Goal: Task Accomplishment & Management: Complete application form

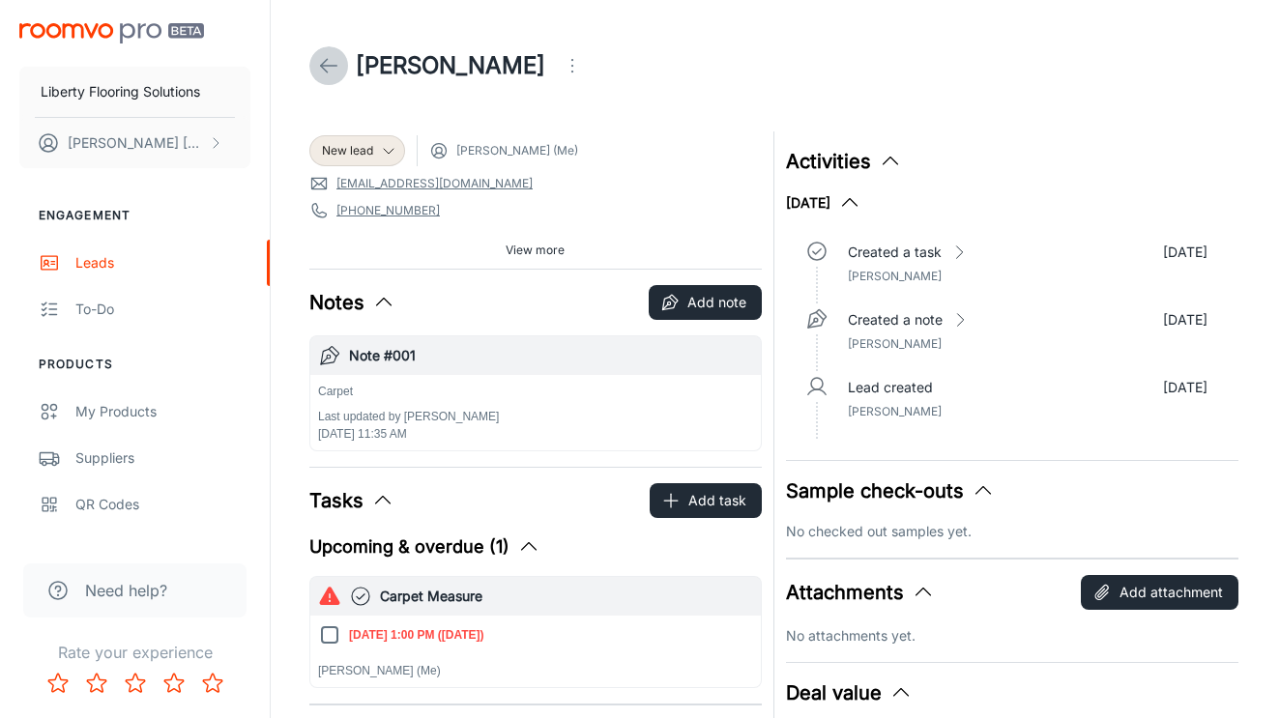
click at [338, 76] on icon at bounding box center [328, 65] width 23 height 23
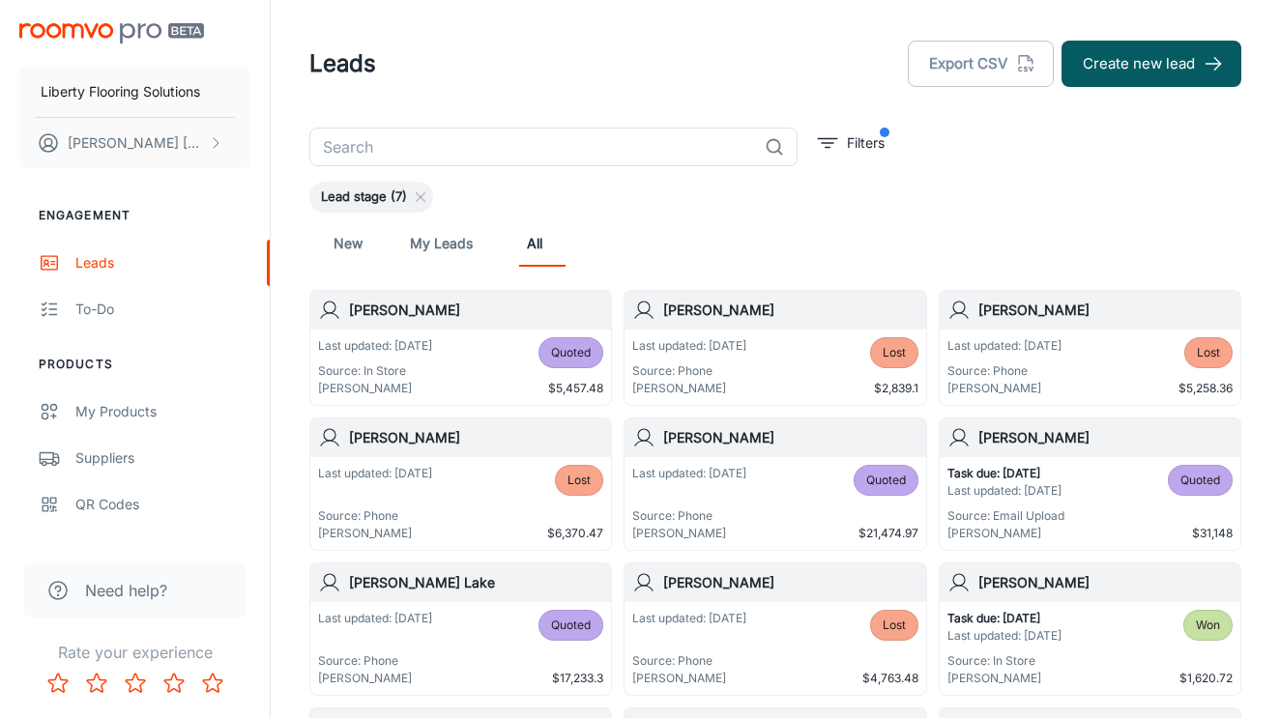
click at [640, 152] on input "text" at bounding box center [532, 147] width 447 height 39
click at [428, 199] on icon at bounding box center [420, 196] width 15 height 15
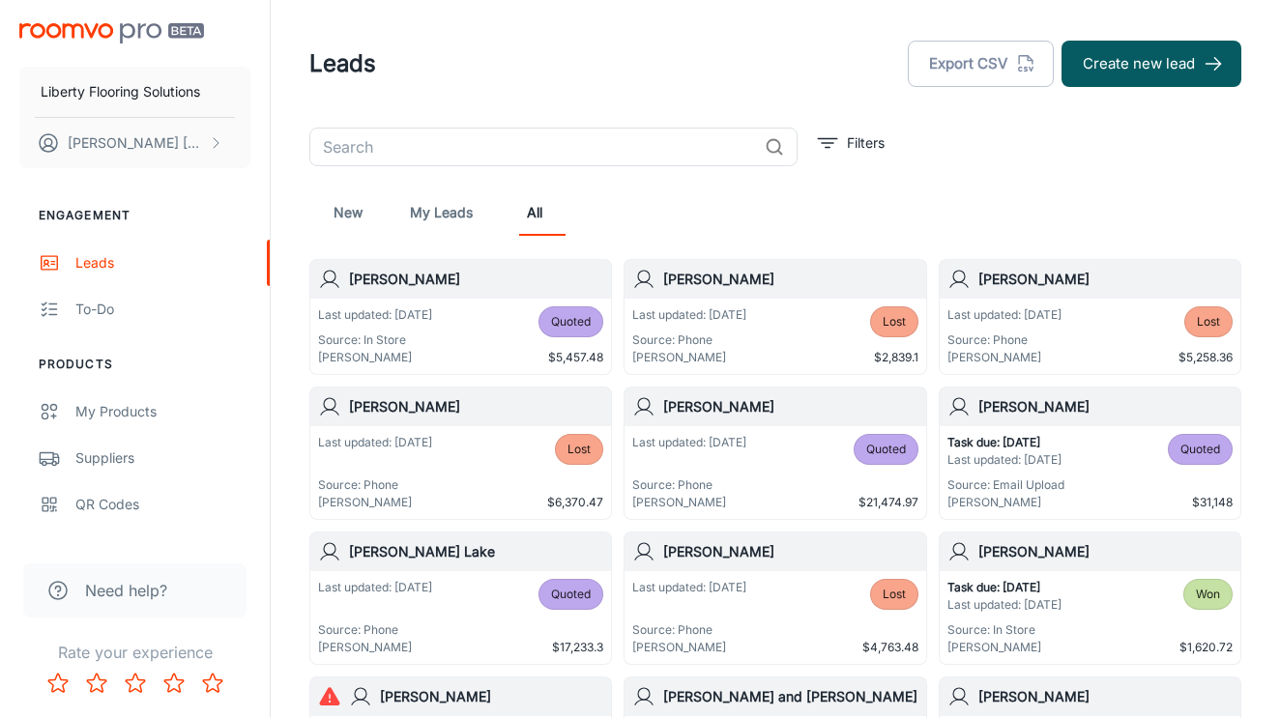
click at [503, 138] on input "text" at bounding box center [532, 147] width 447 height 39
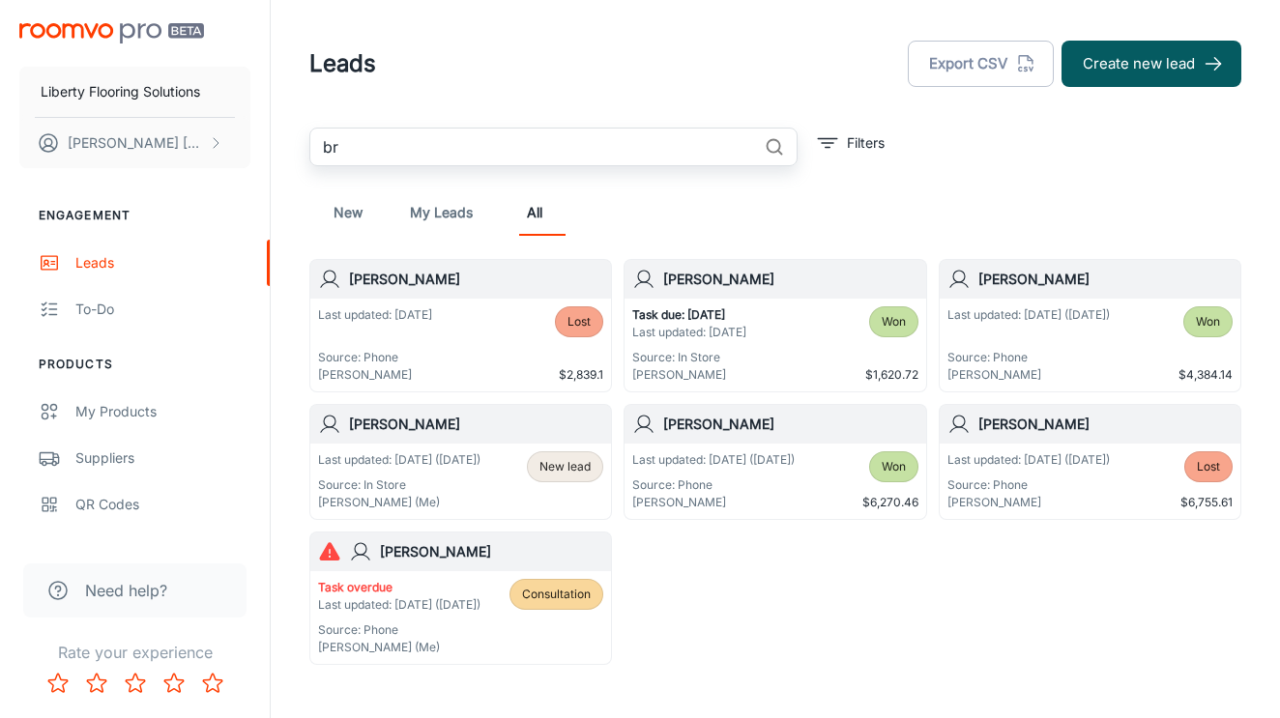
type input "br"
click at [443, 435] on div "[PERSON_NAME]" at bounding box center [460, 424] width 301 height 39
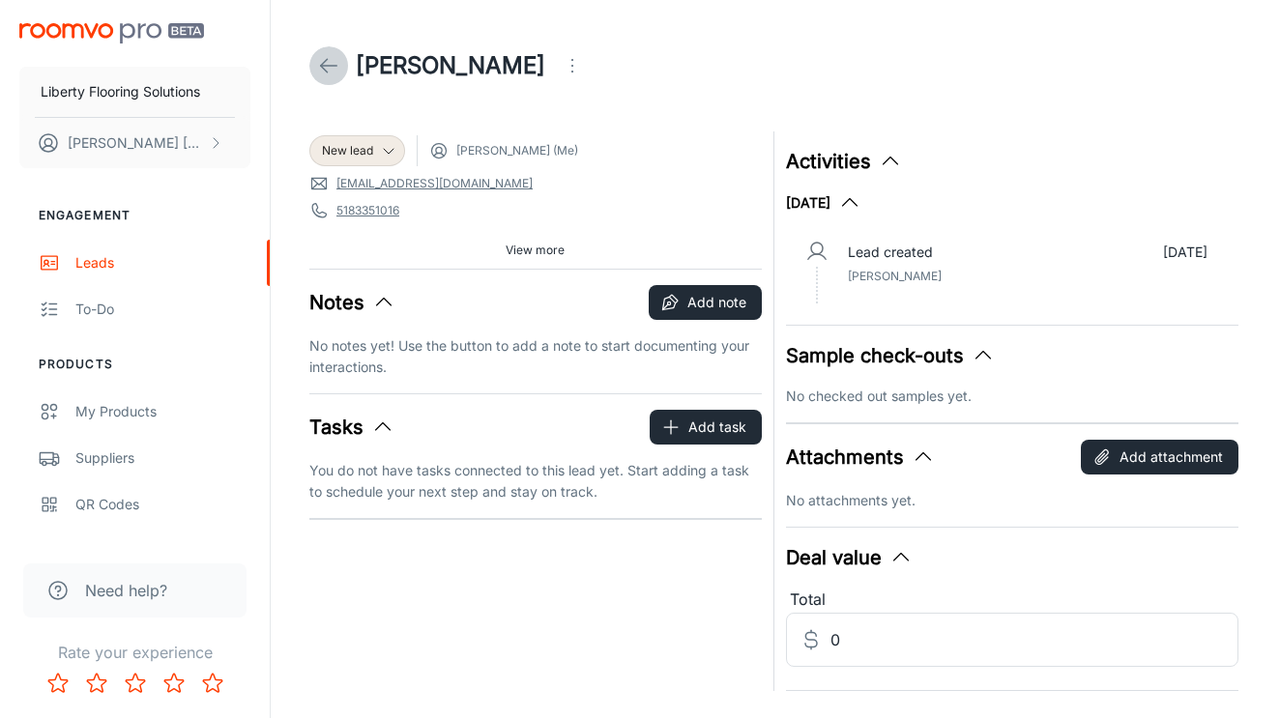
click at [340, 62] on link at bounding box center [328, 65] width 39 height 39
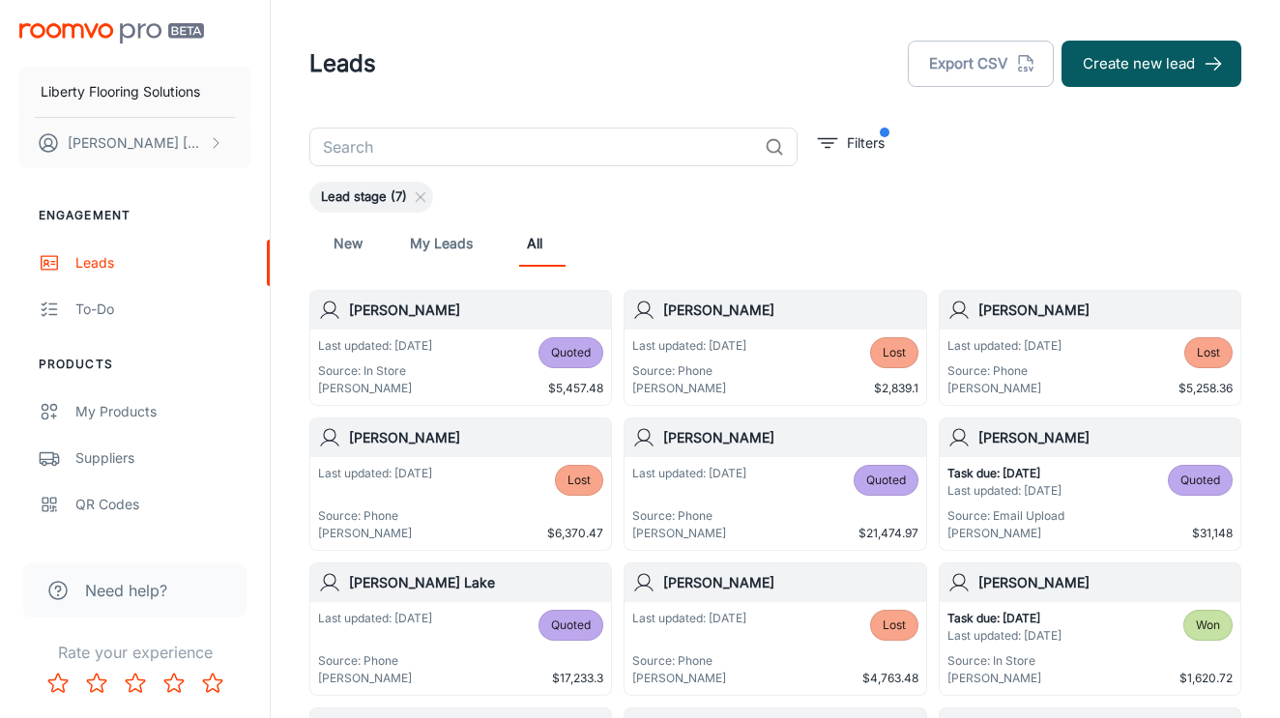
click at [466, 126] on header "Leads Export CSV Create new lead" at bounding box center [775, 64] width 978 height 128
click at [466, 137] on input "text" at bounding box center [532, 147] width 447 height 39
click at [428, 193] on icon at bounding box center [420, 196] width 15 height 15
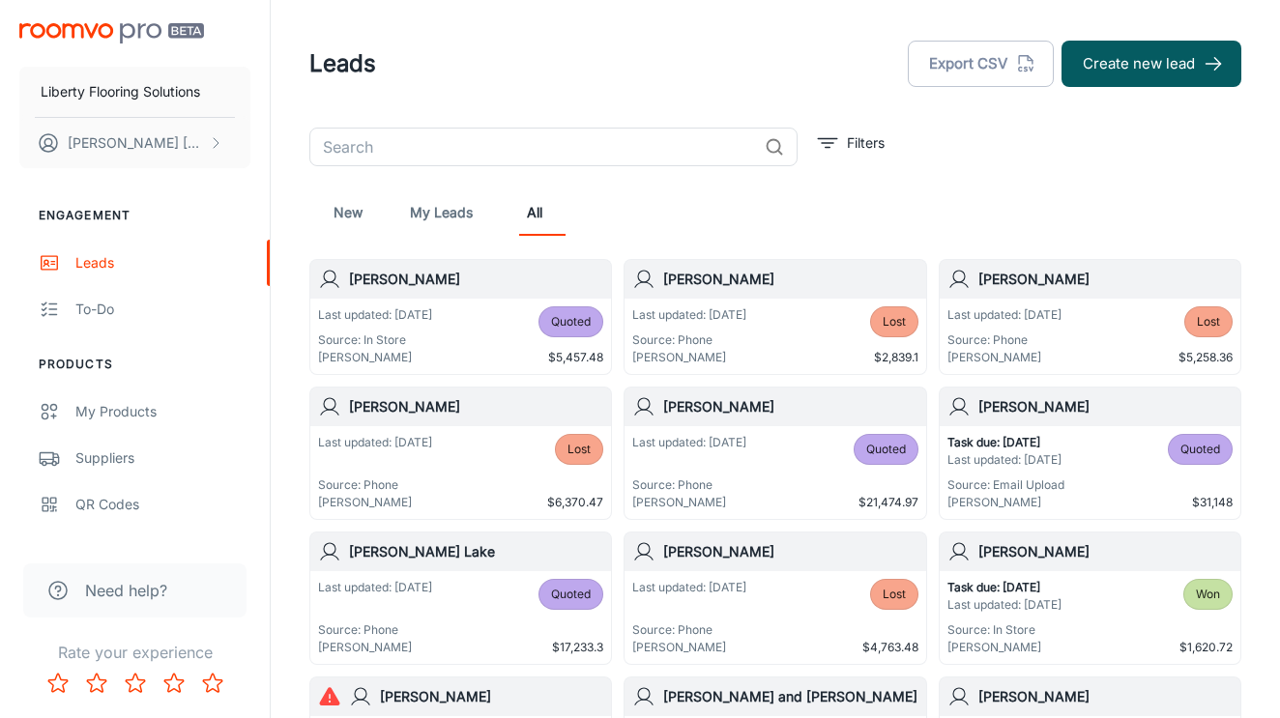
click at [482, 143] on input "text" at bounding box center [532, 147] width 447 height 39
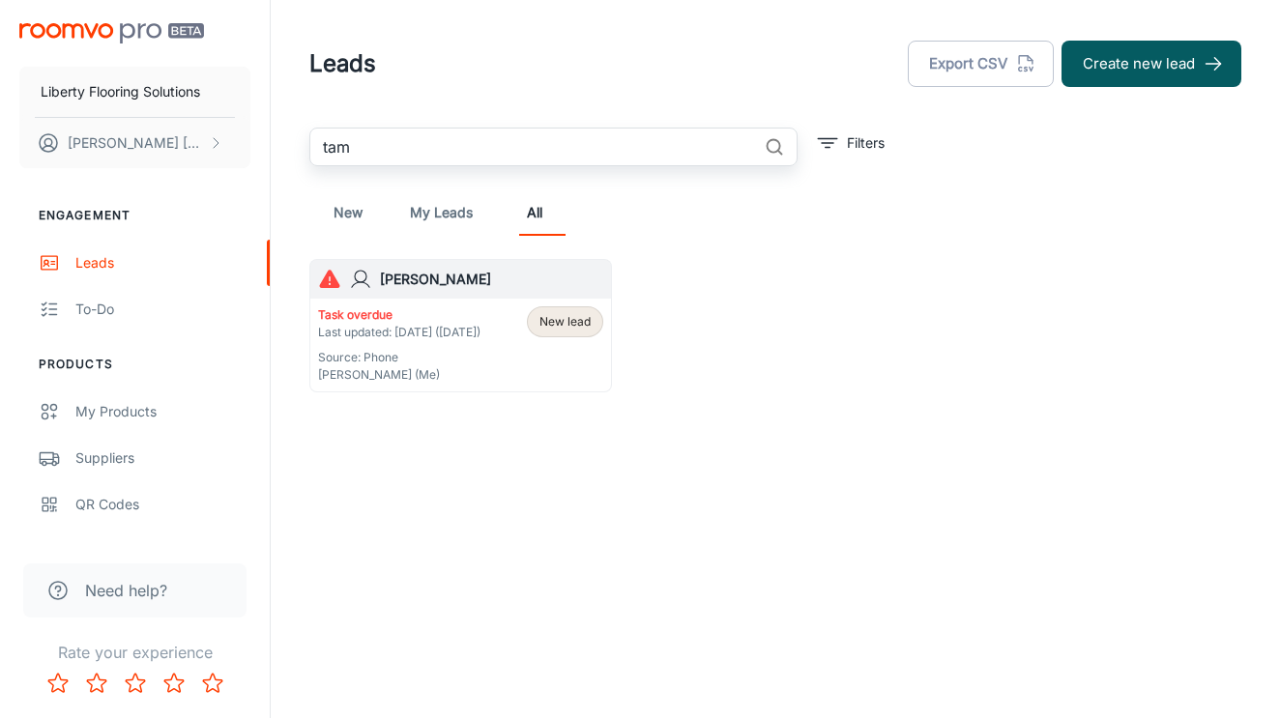
type input "tam"
click at [454, 279] on h6 "[PERSON_NAME]" at bounding box center [491, 279] width 223 height 21
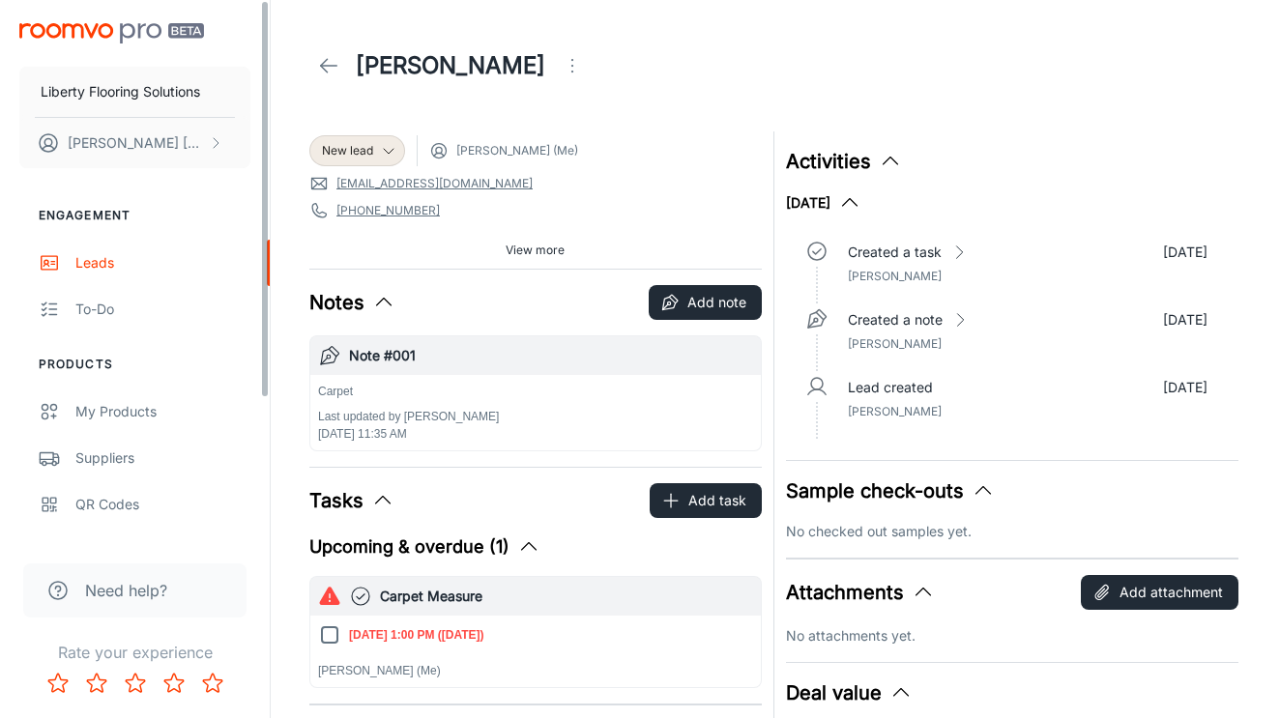
click at [322, 67] on polyline at bounding box center [324, 66] width 7 height 14
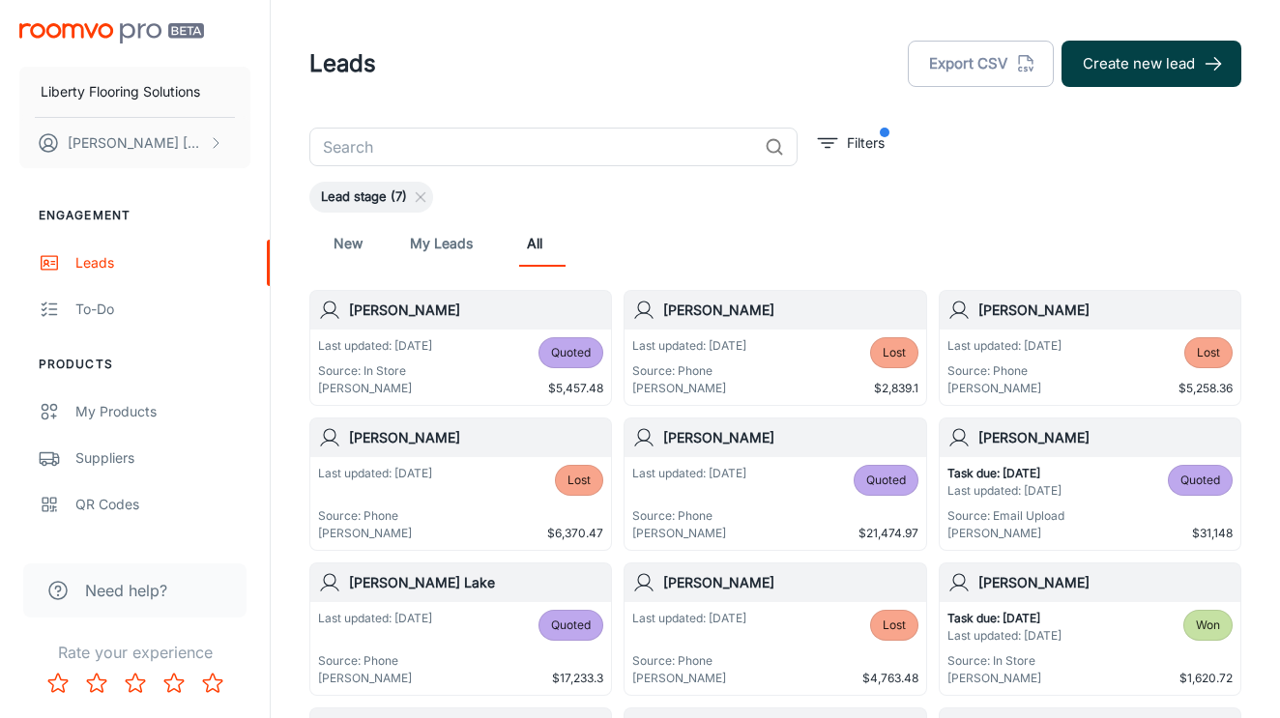
click at [1143, 69] on button "Create new lead" at bounding box center [1151, 64] width 180 height 46
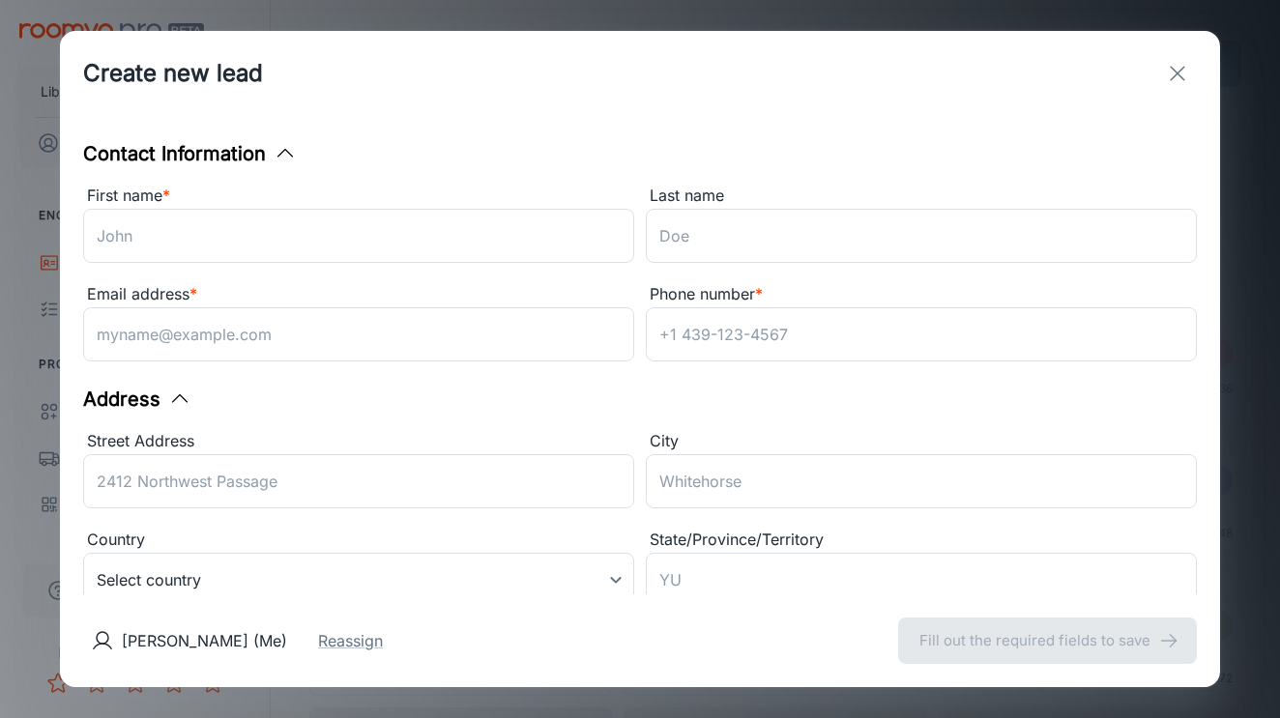
click at [460, 207] on div "First name *" at bounding box center [358, 196] width 551 height 25
click at [460, 209] on input "First name *" at bounding box center [358, 236] width 551 height 54
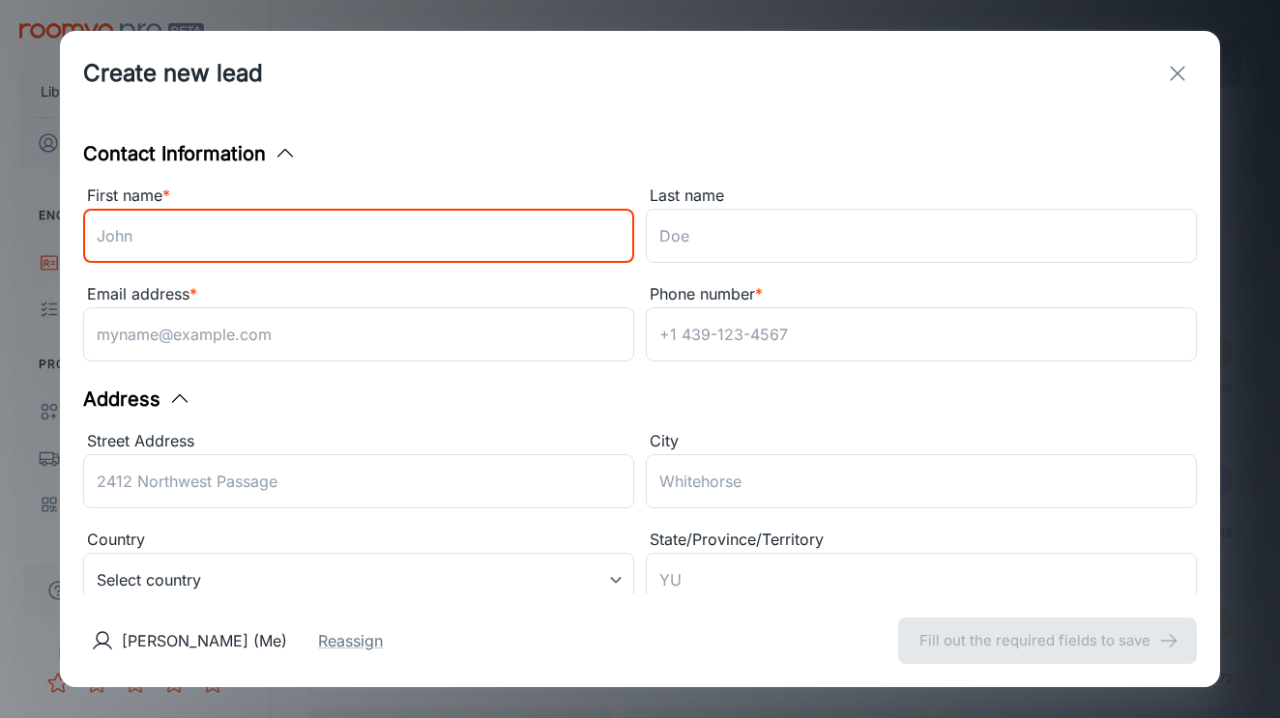
click at [459, 215] on input "First name *" at bounding box center [358, 236] width 551 height 54
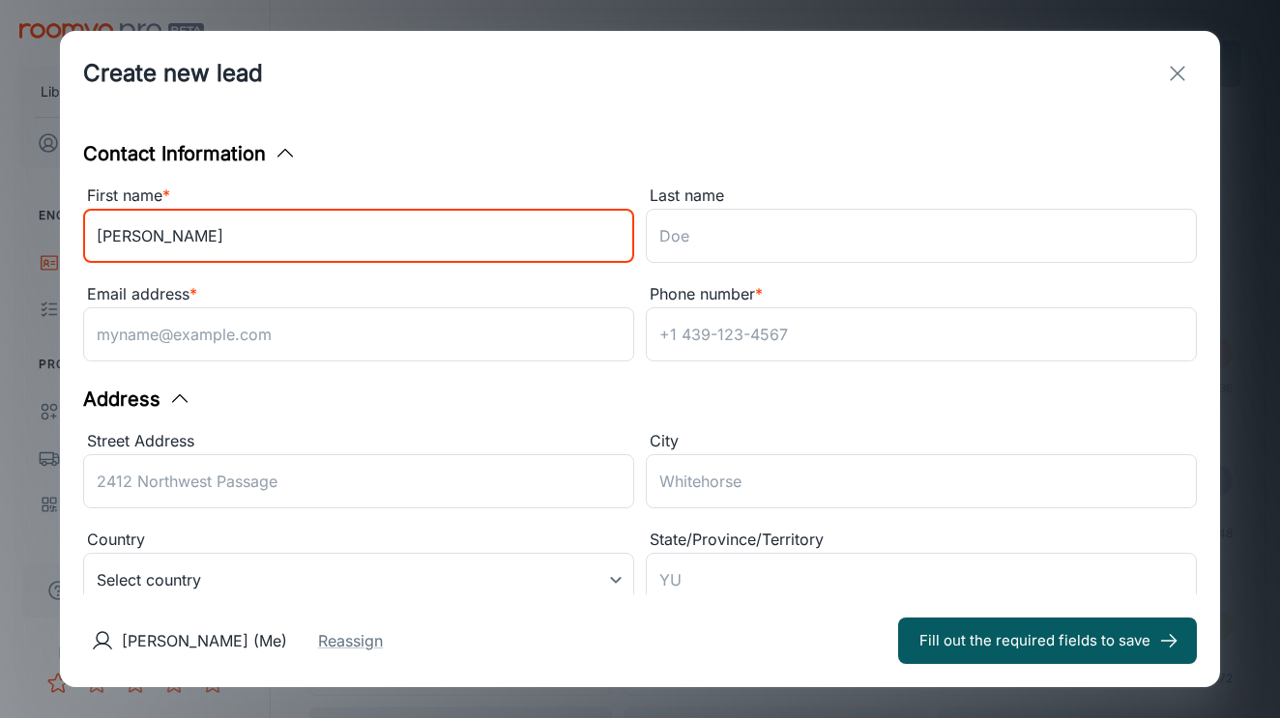
type input "[PERSON_NAME]"
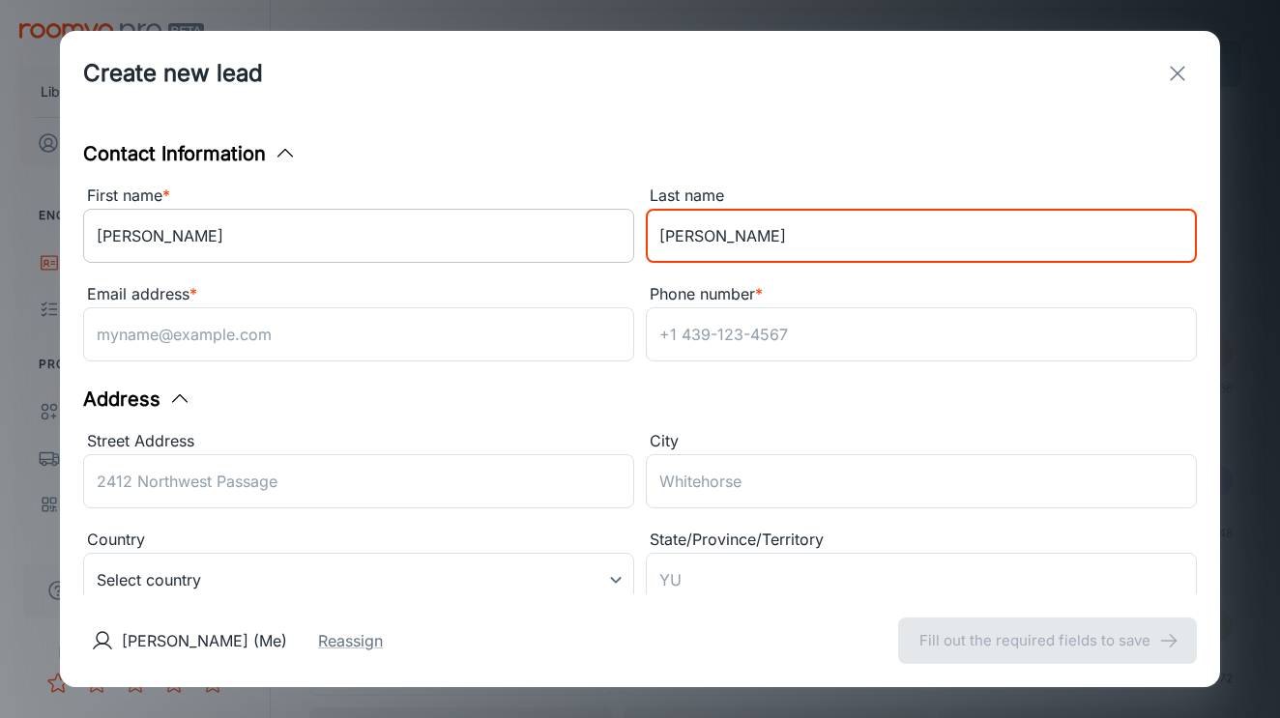
type input "[PERSON_NAME]"
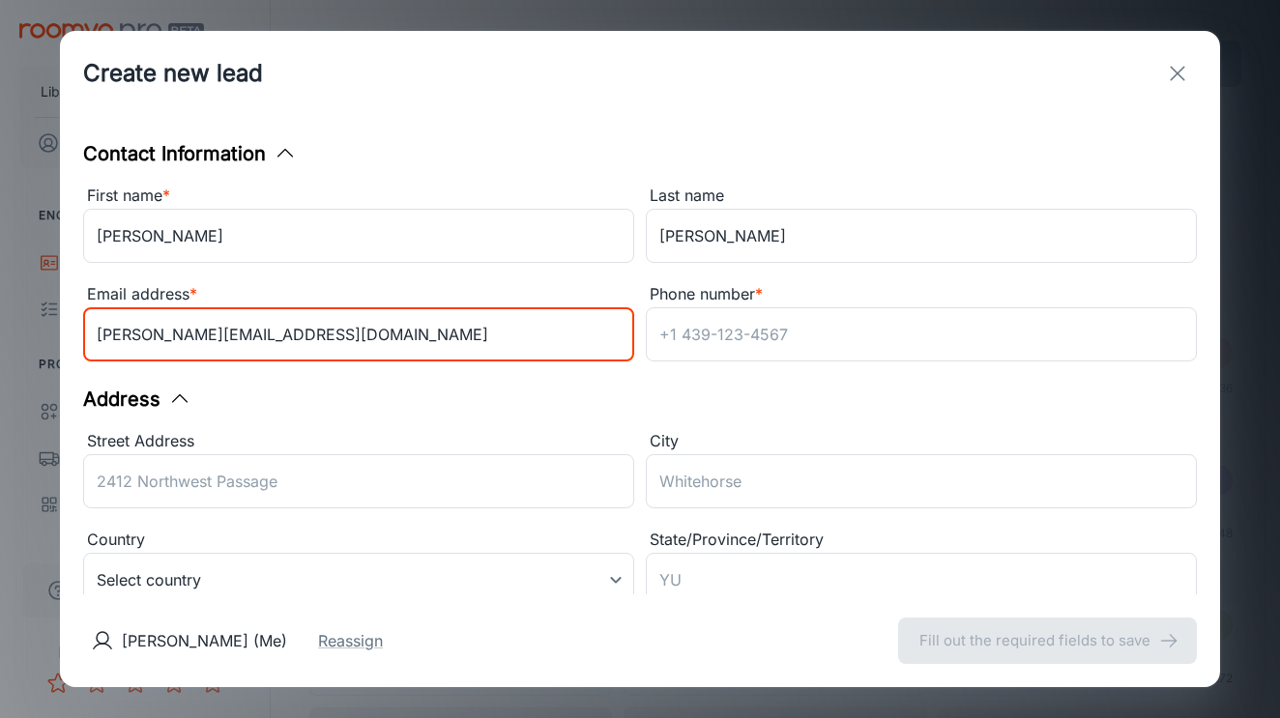
type input "[PERSON_NAME][EMAIL_ADDRESS][DOMAIN_NAME]"
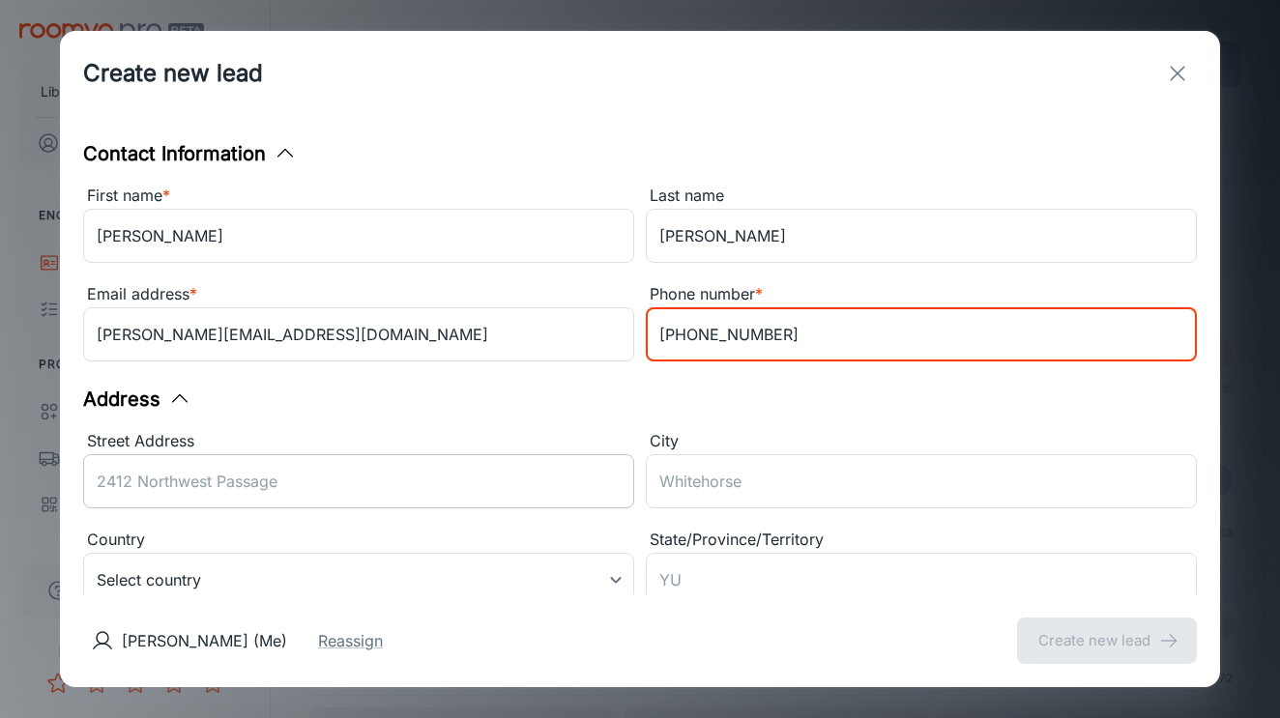
type input "[PHONE_NUMBER]"
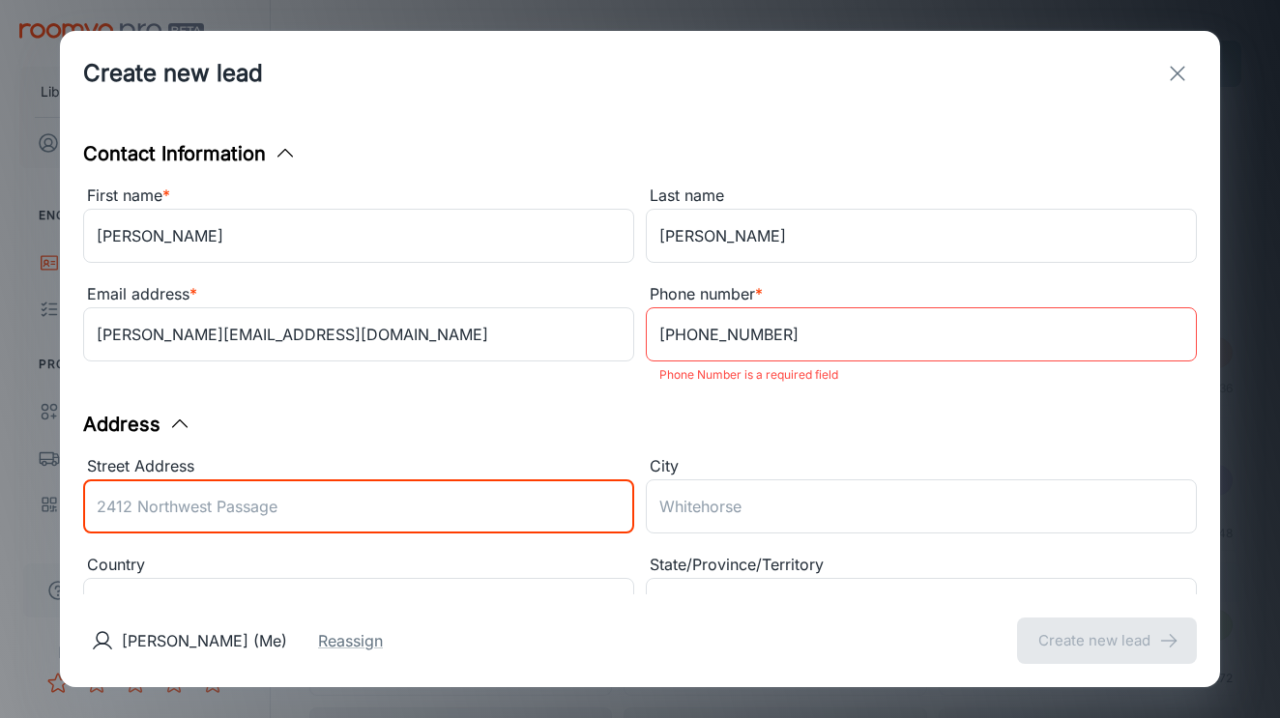
paste input "[STREET_ADDRESS]"
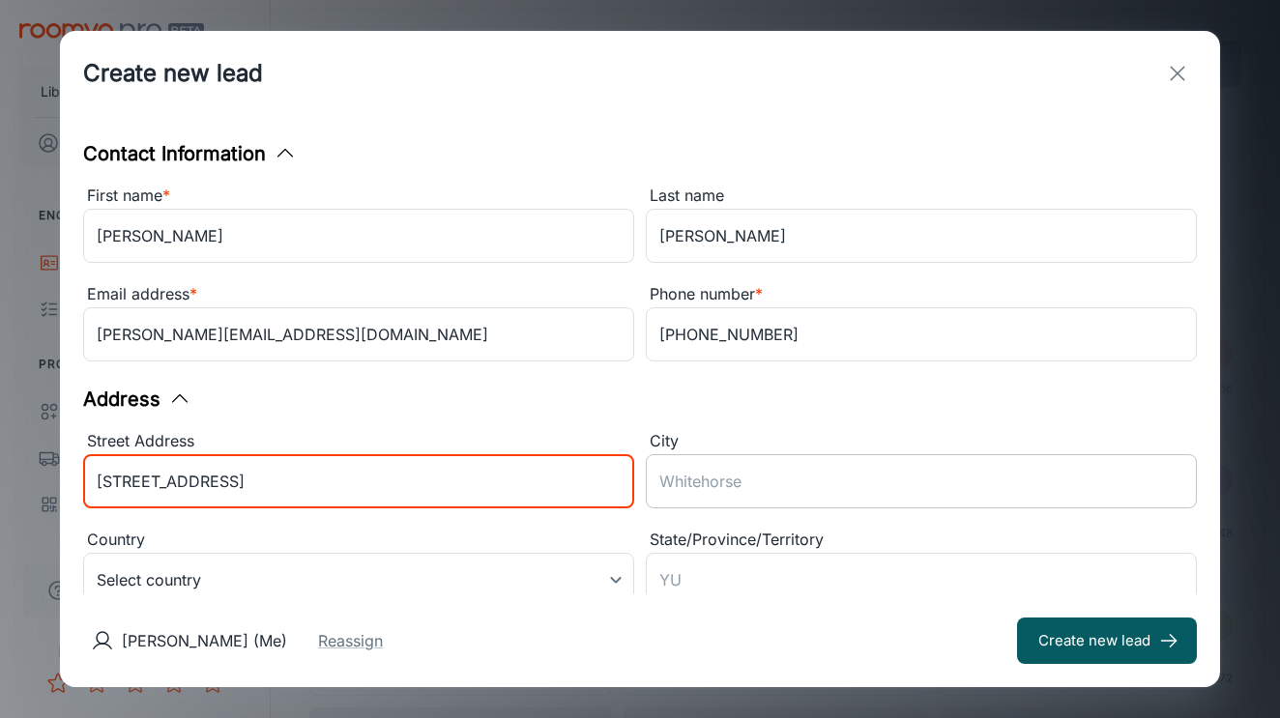
type input "[STREET_ADDRESS]"
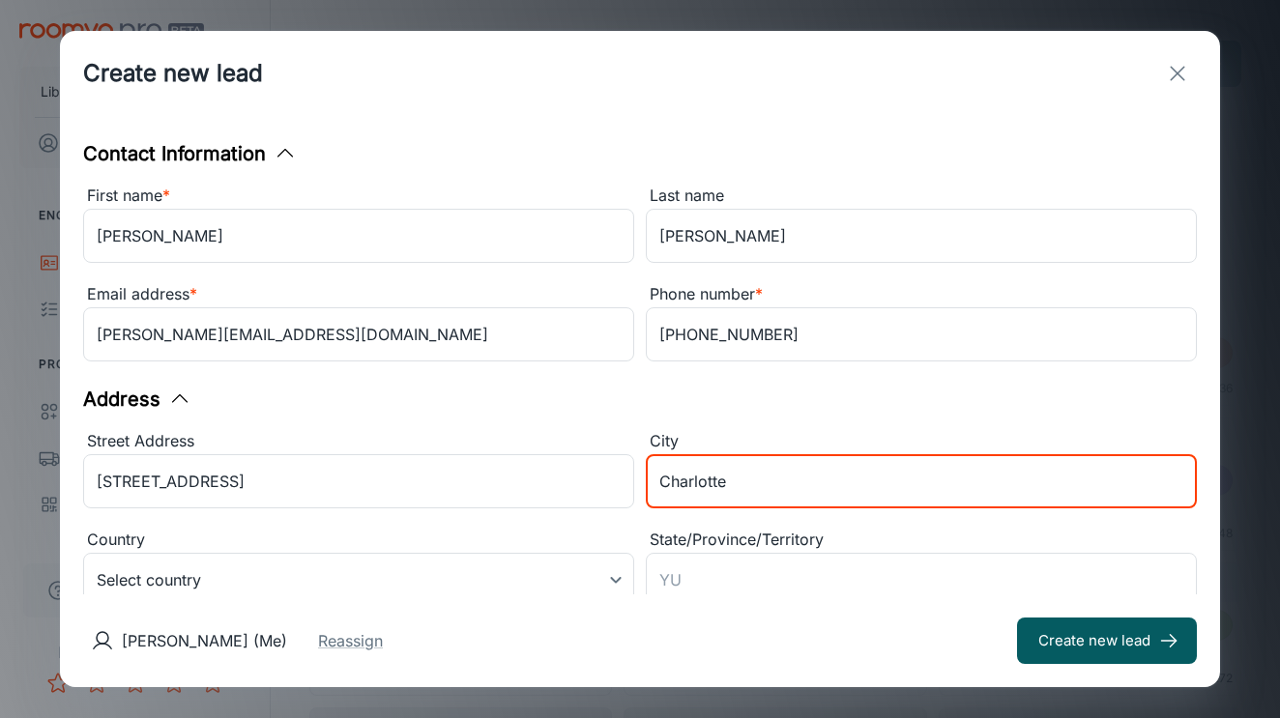
type input "Charlotte"
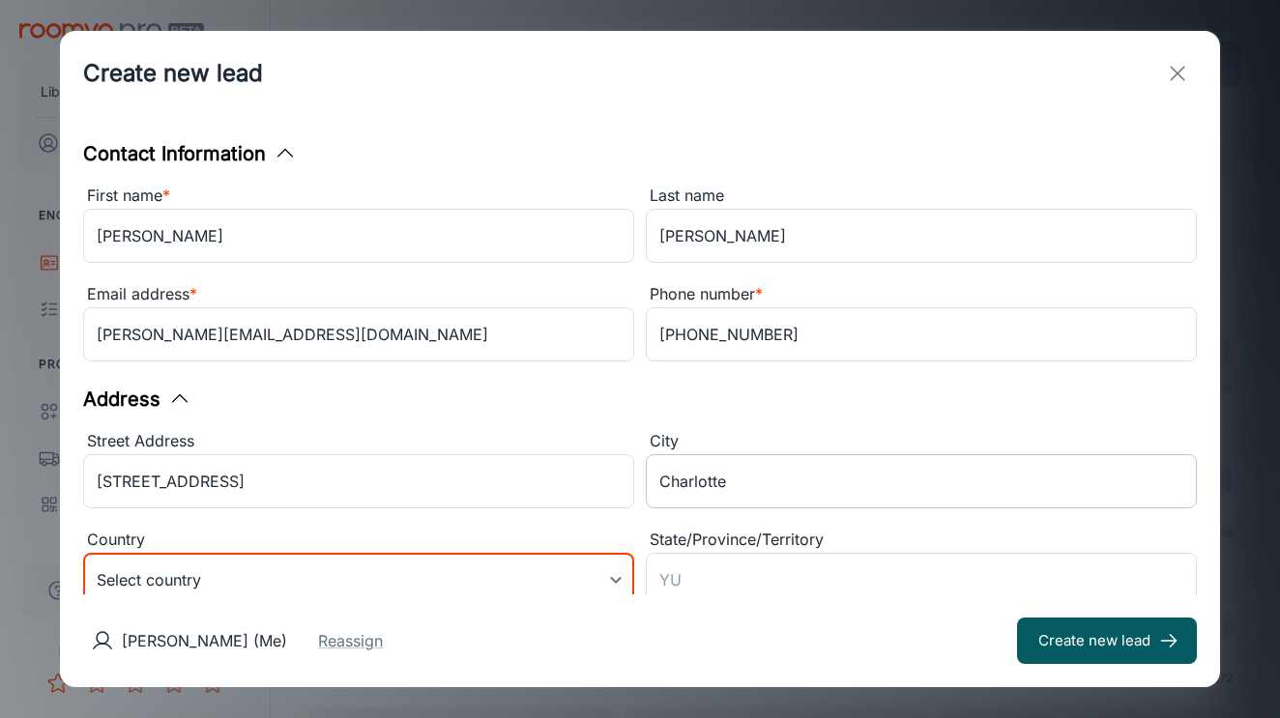
scroll to position [13, 0]
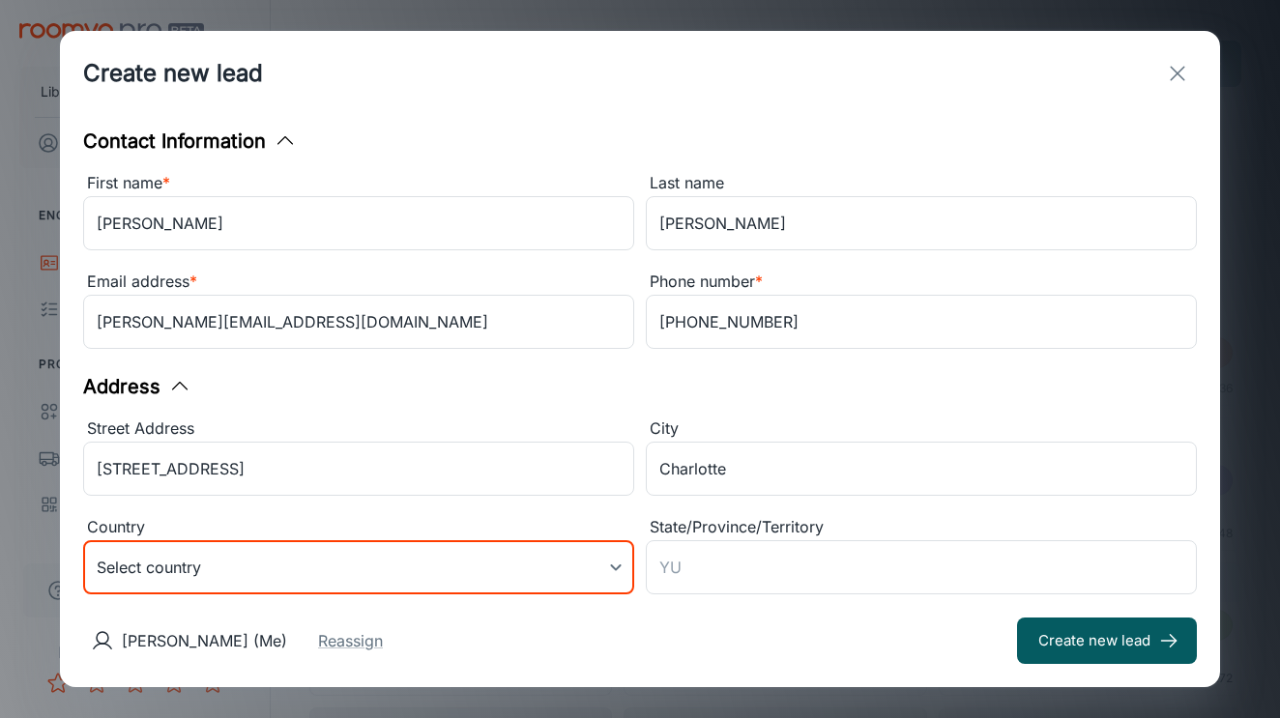
click at [455, 575] on body "Liberty Flooring Solutions [PERSON_NAME] Engagement Leads To-do Products My Pro…" at bounding box center [640, 359] width 1280 height 718
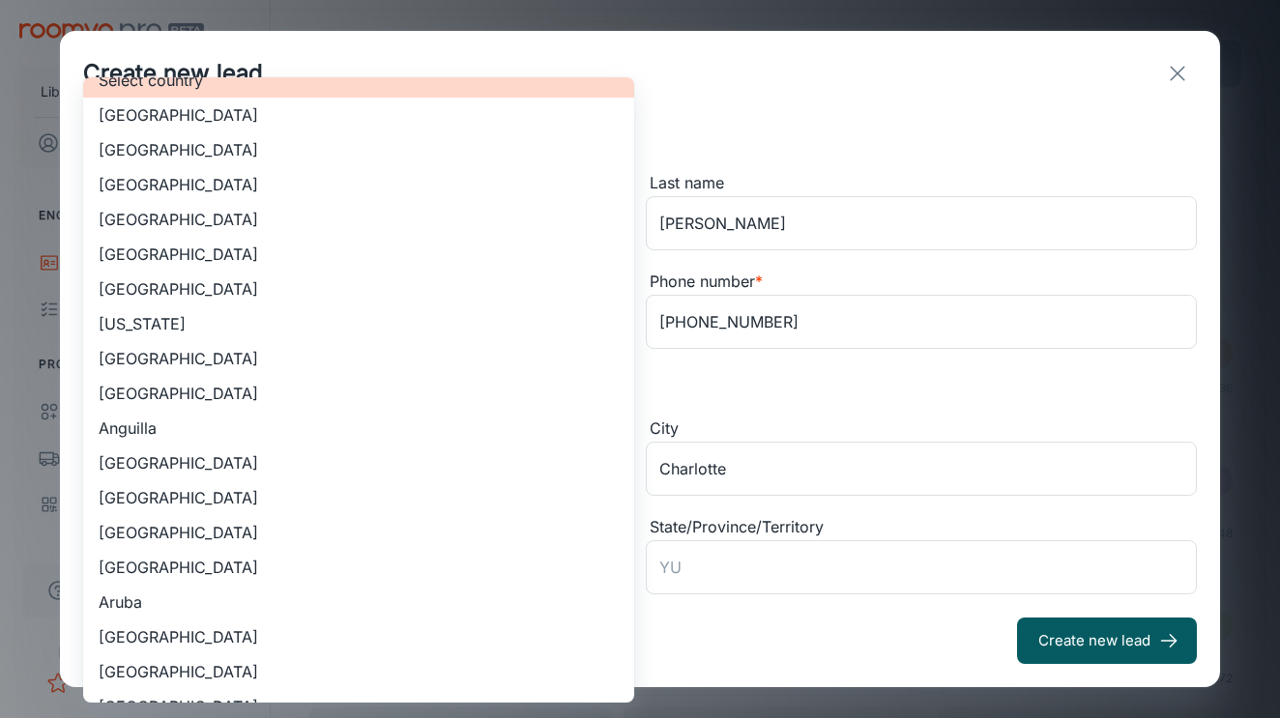
scroll to position [2, 0]
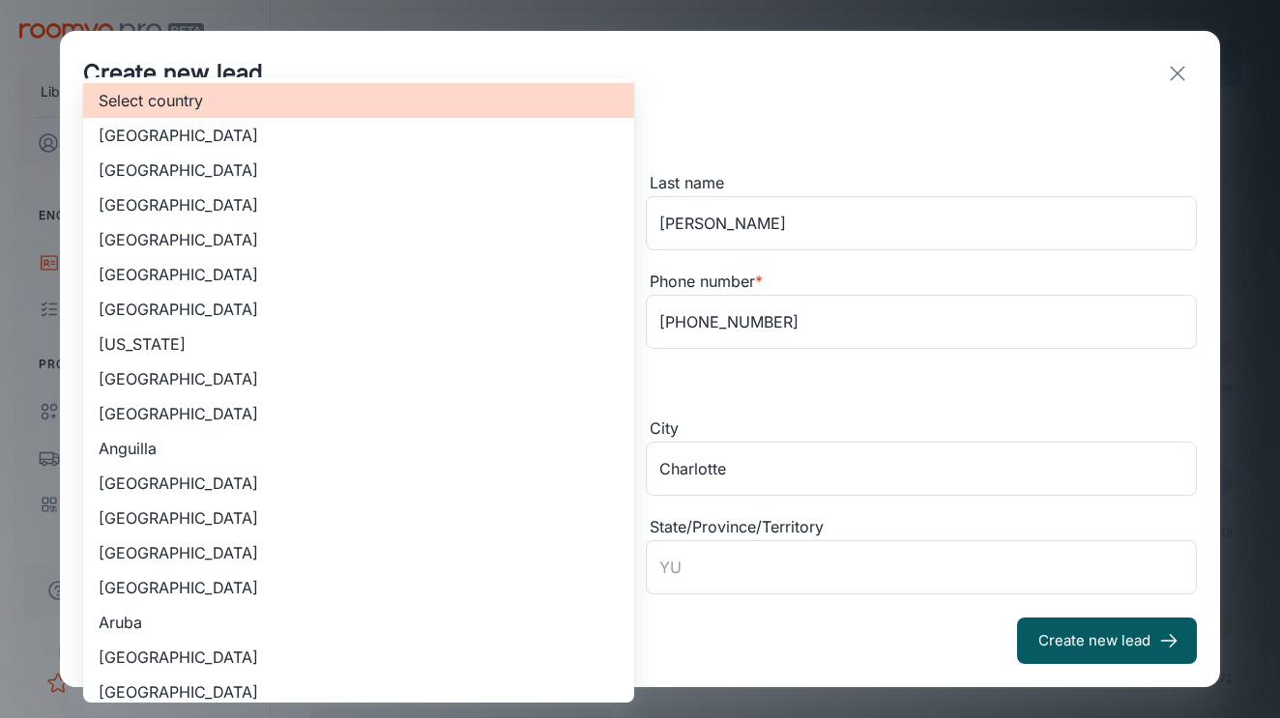
click at [380, 177] on li "[GEOGRAPHIC_DATA]" at bounding box center [358, 170] width 551 height 35
type input "US"
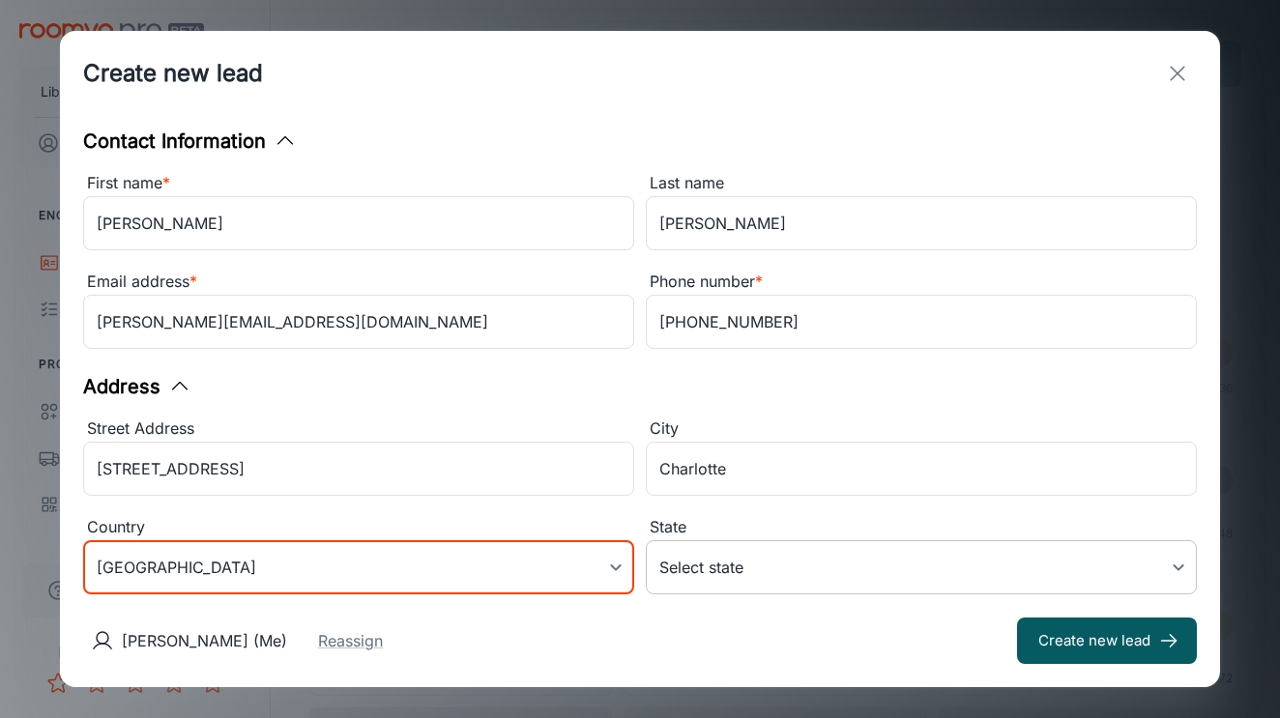
click at [823, 569] on body "Liberty Flooring Solutions [PERSON_NAME] Engagement Leads To-do Products My Pro…" at bounding box center [640, 359] width 1280 height 718
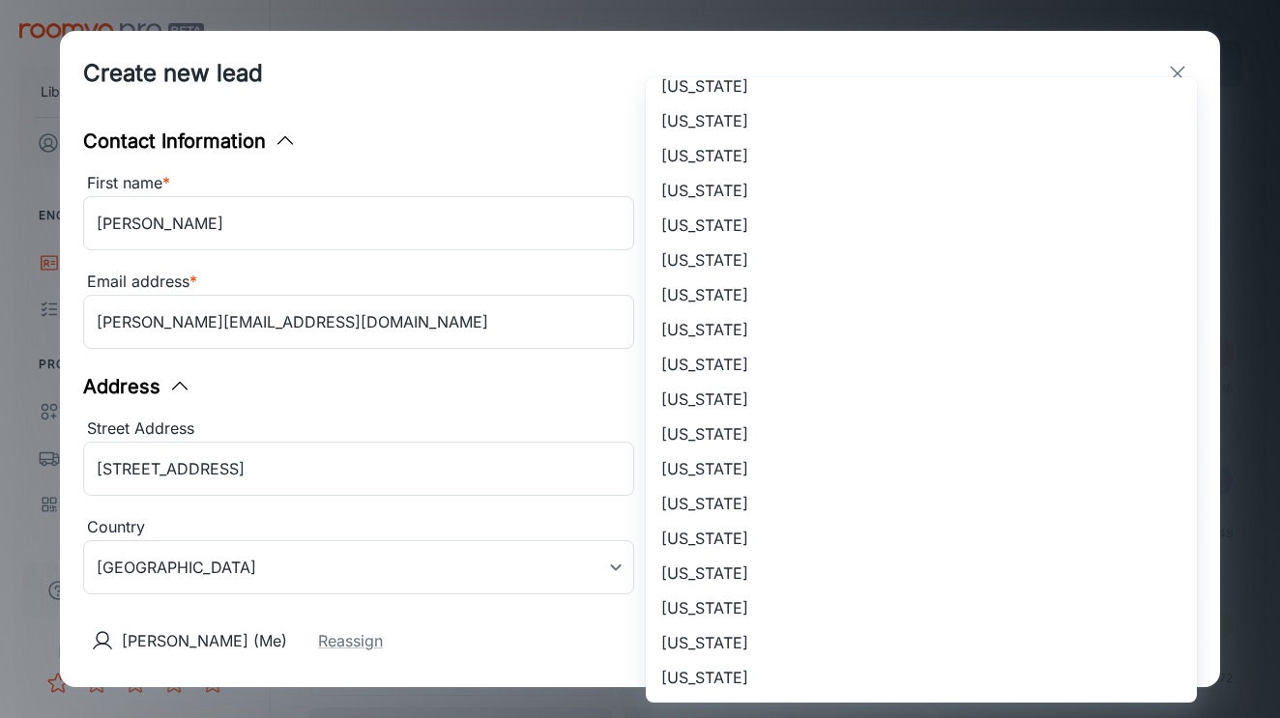
scroll to position [1199, 0]
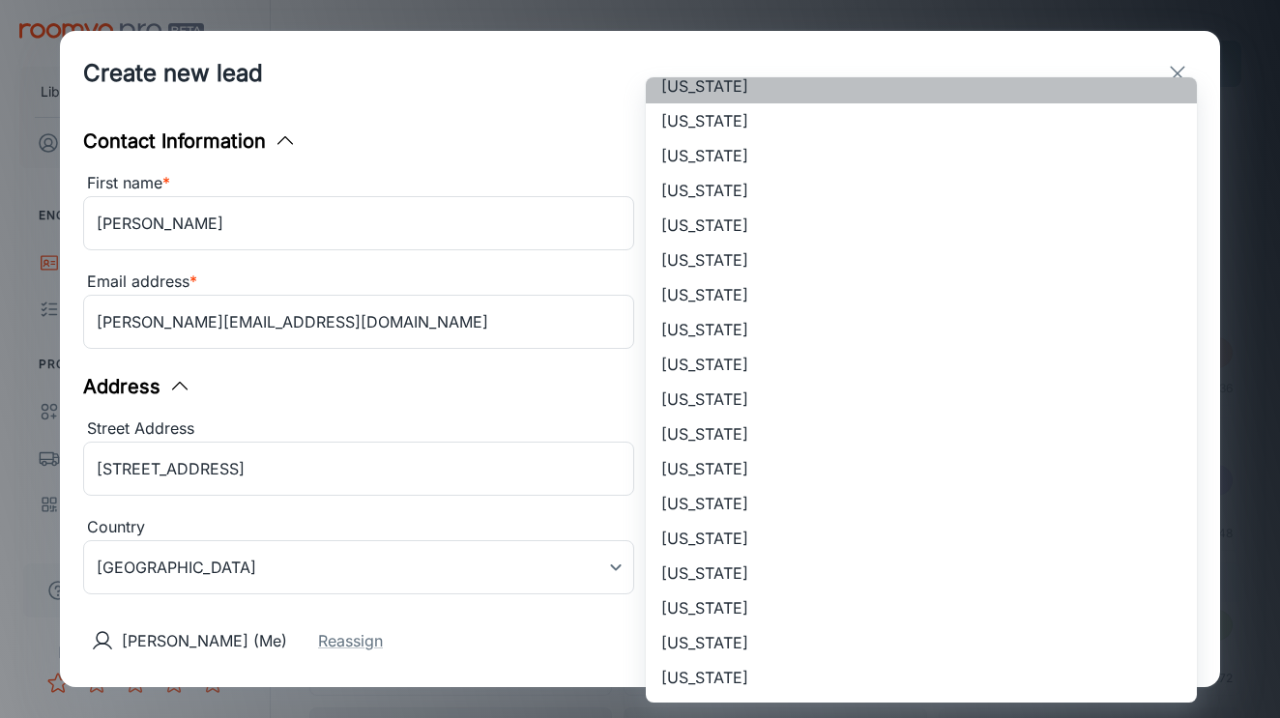
click at [791, 89] on li "[US_STATE]" at bounding box center [921, 86] width 551 height 35
type input "[US_STATE]"
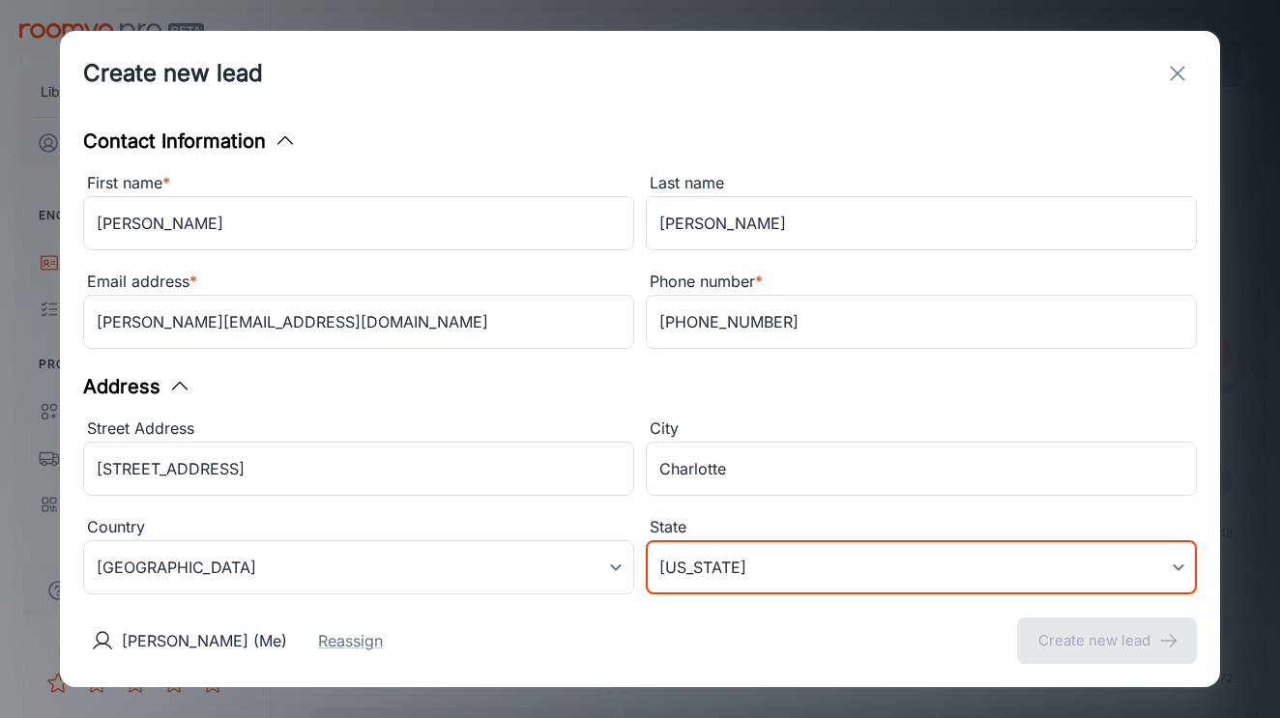
click at [644, 416] on div "City Charlotte ​" at bounding box center [915, 454] width 562 height 99
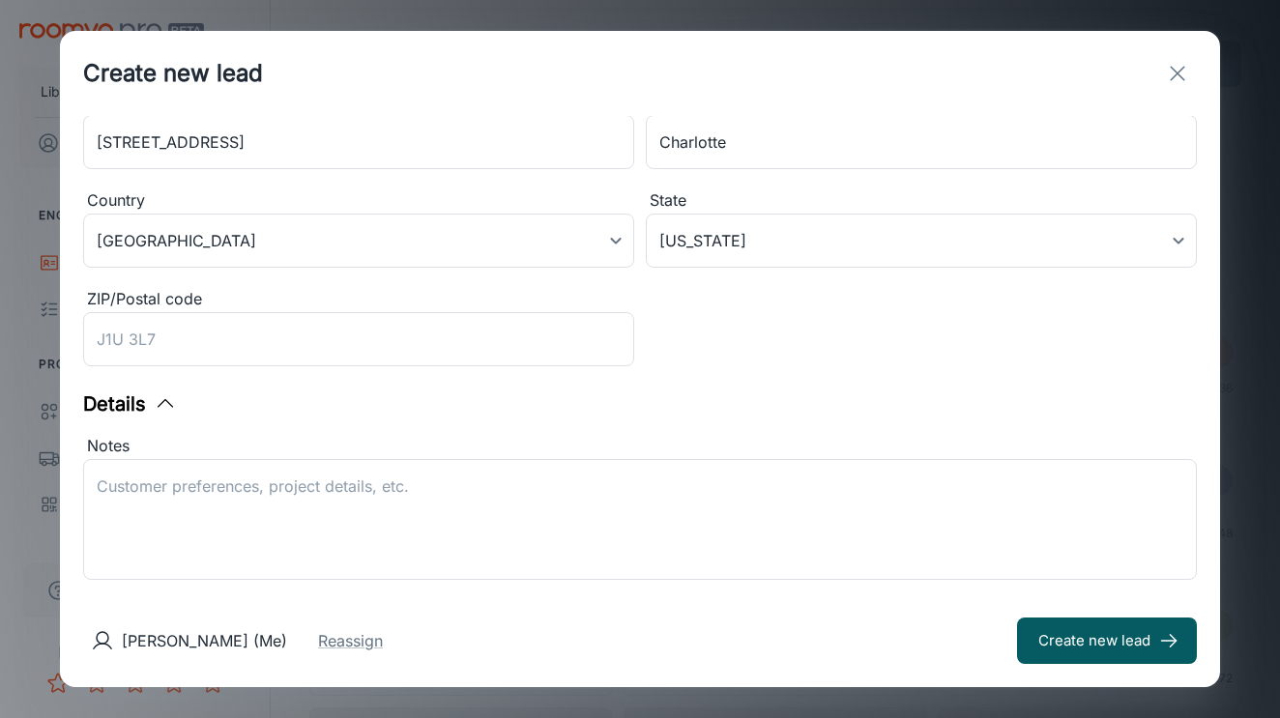
scroll to position [347, 0]
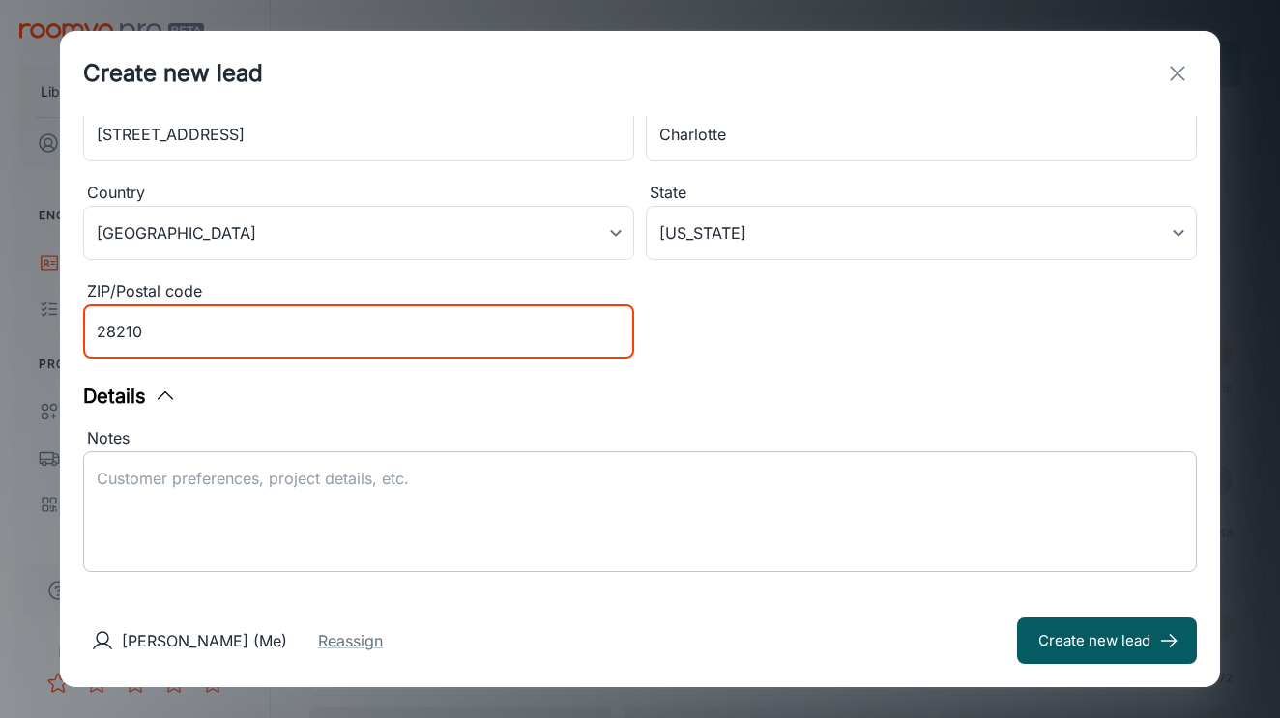
type input "28210"
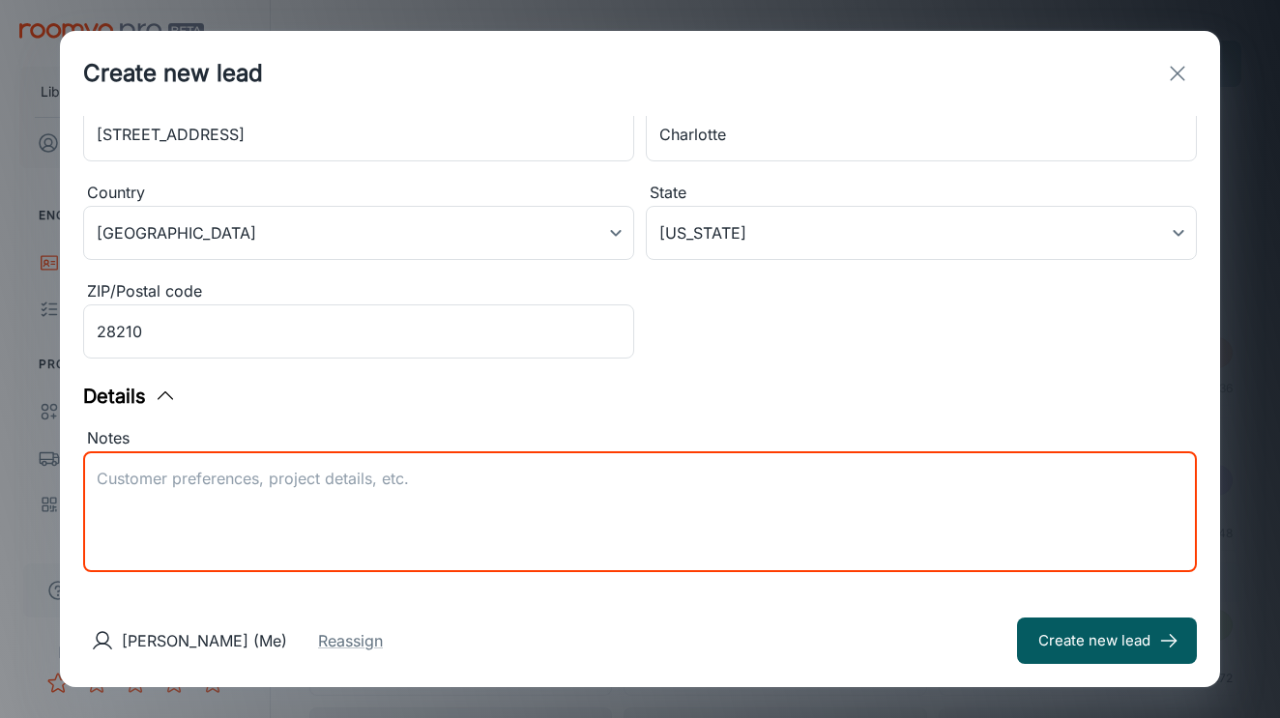
click at [566, 502] on textarea "Notes" at bounding box center [640, 512] width 1086 height 89
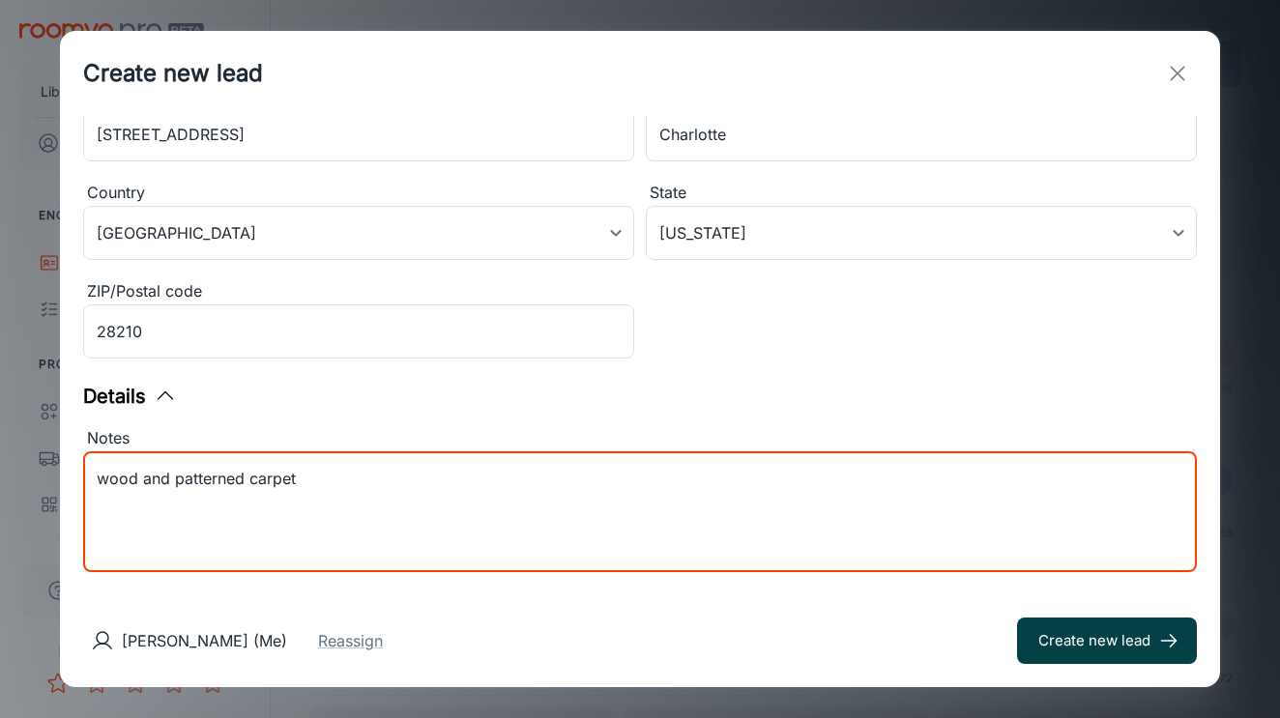
type textarea "wood and patterned carpet"
click at [1106, 637] on button "Create new lead" at bounding box center [1107, 641] width 180 height 46
